Goal: Information Seeking & Learning: Stay updated

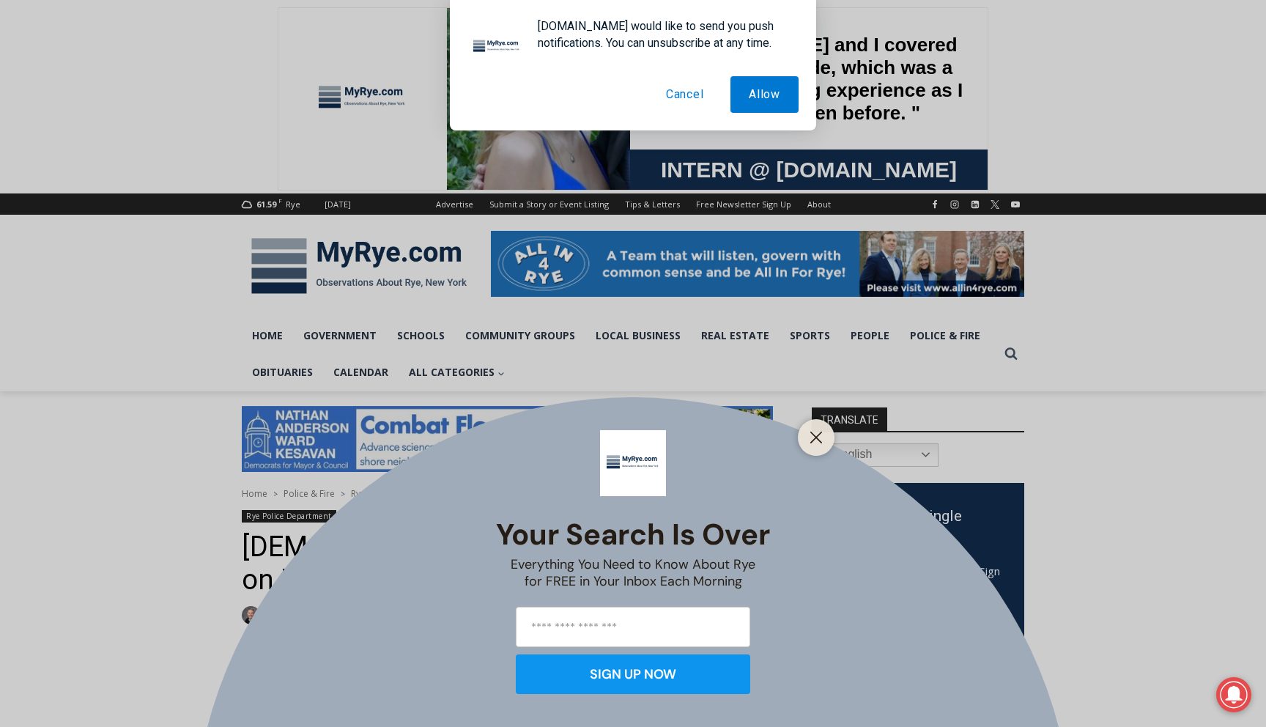
click at [688, 90] on button "Cancel" at bounding box center [685, 94] width 75 height 37
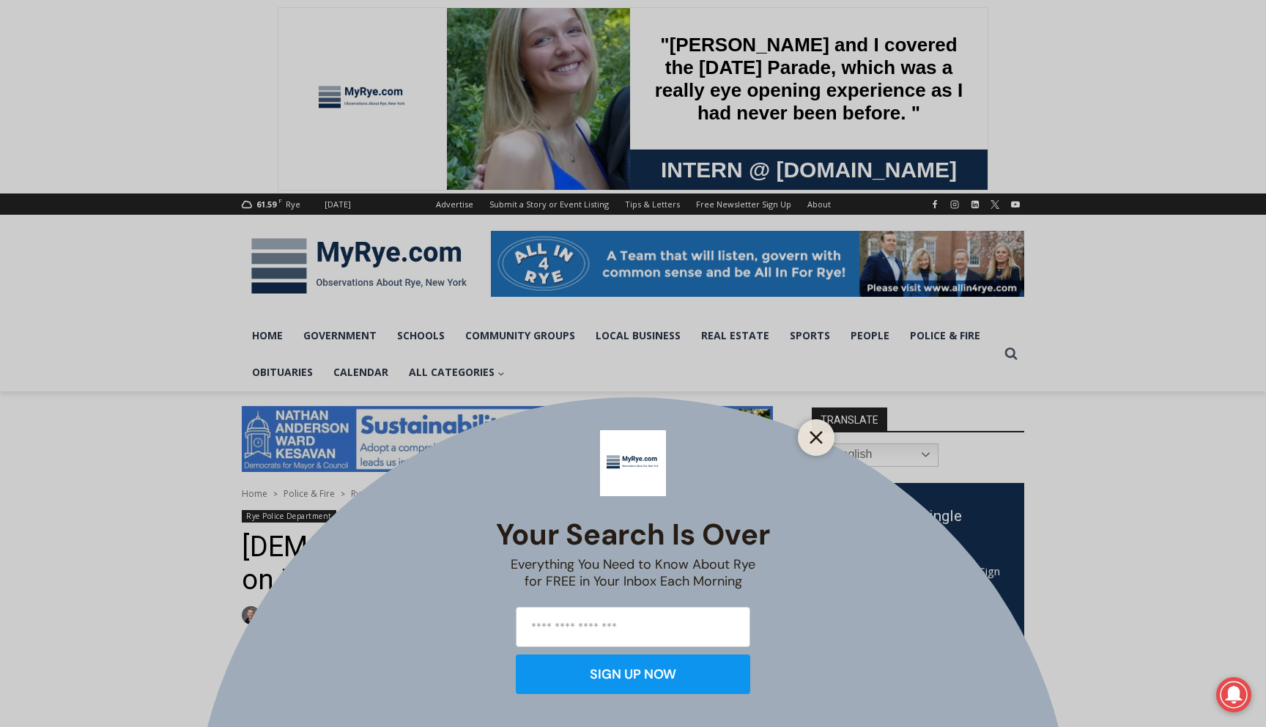
click at [822, 440] on icon "Close" at bounding box center [815, 437] width 13 height 13
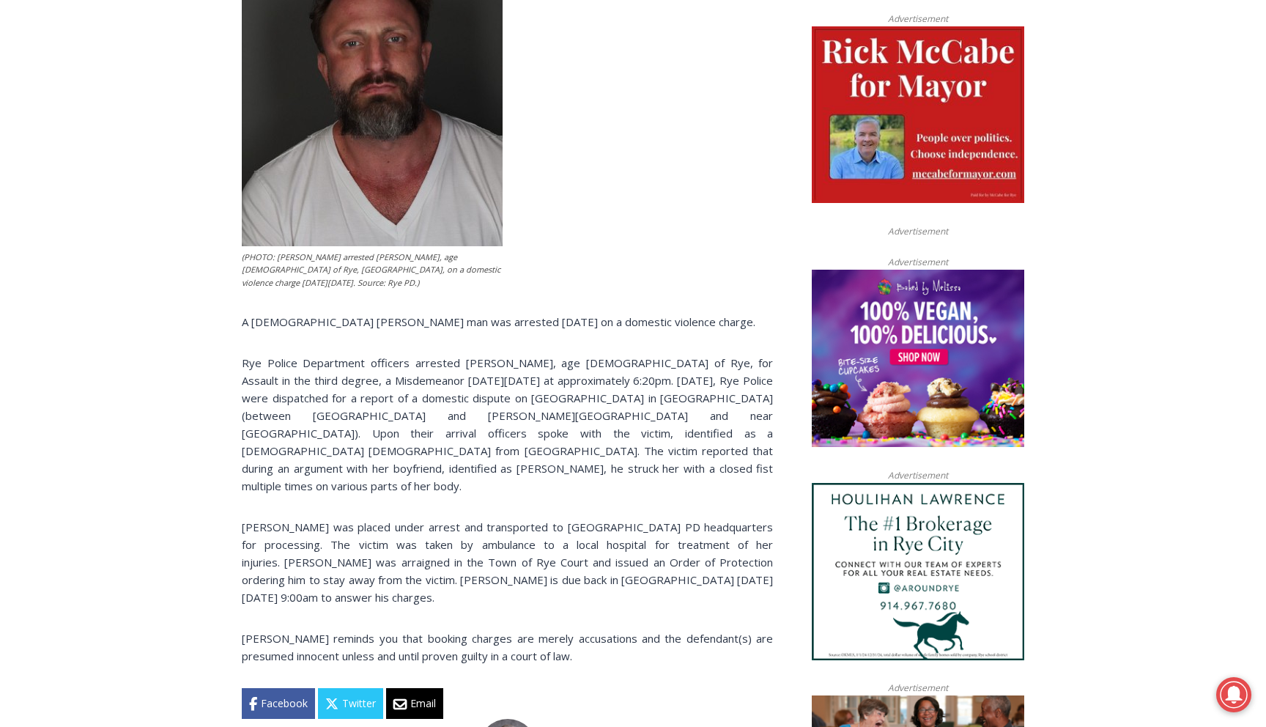
scroll to position [750, 0]
